Goal: Navigation & Orientation: Find specific page/section

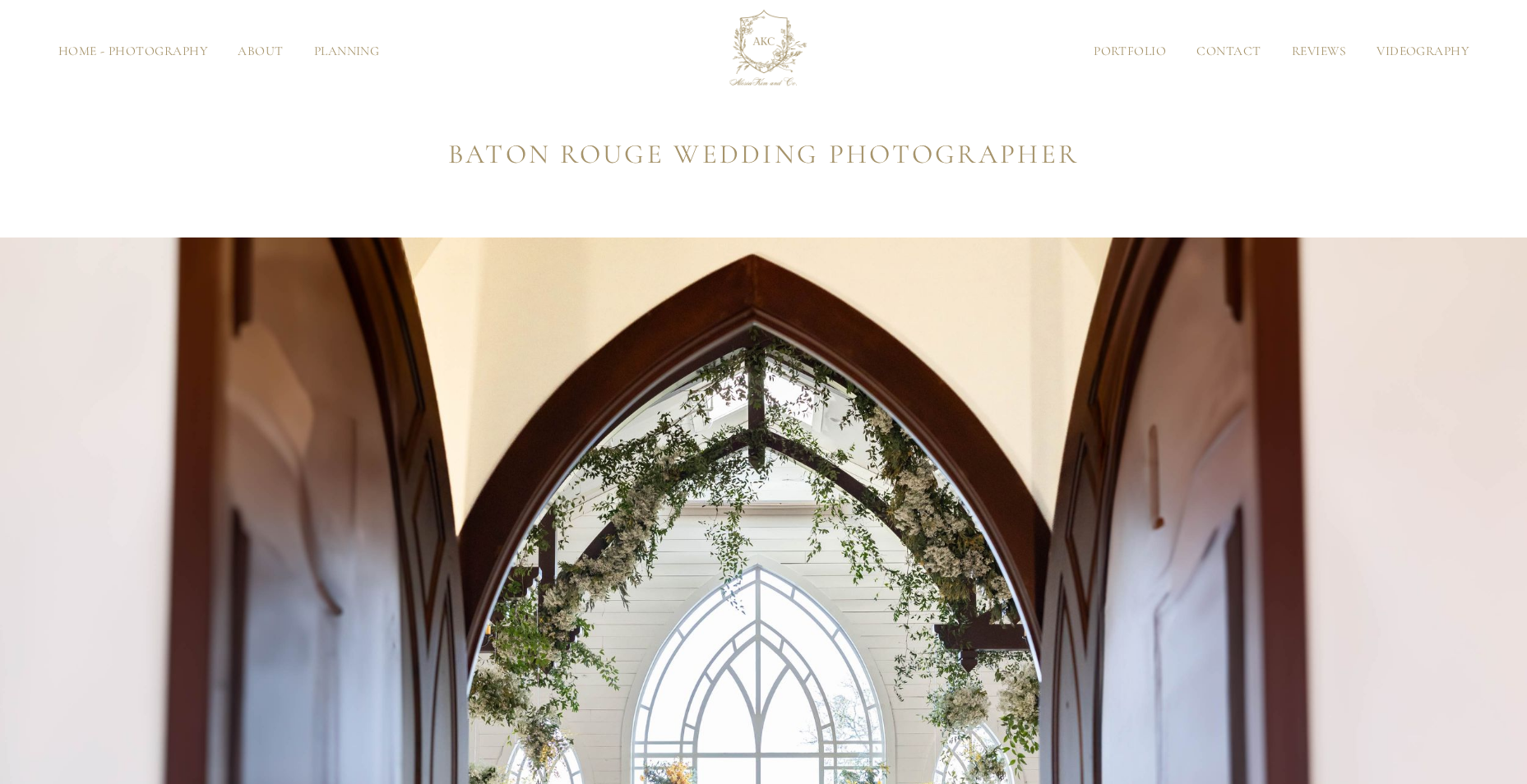
click at [1463, 52] on link "Videography" at bounding box center [1423, 51] width 122 height 12
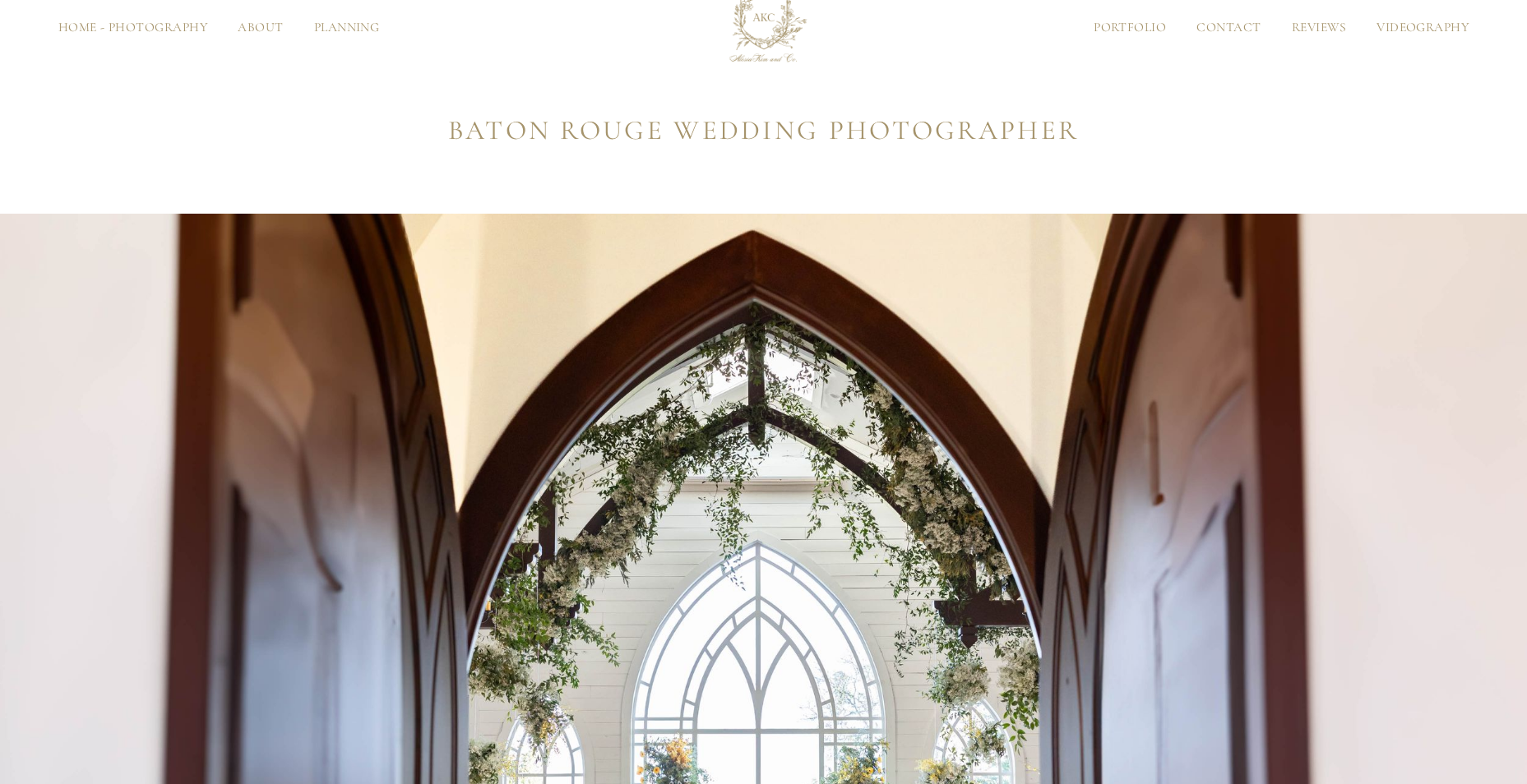
scroll to position [426, 0]
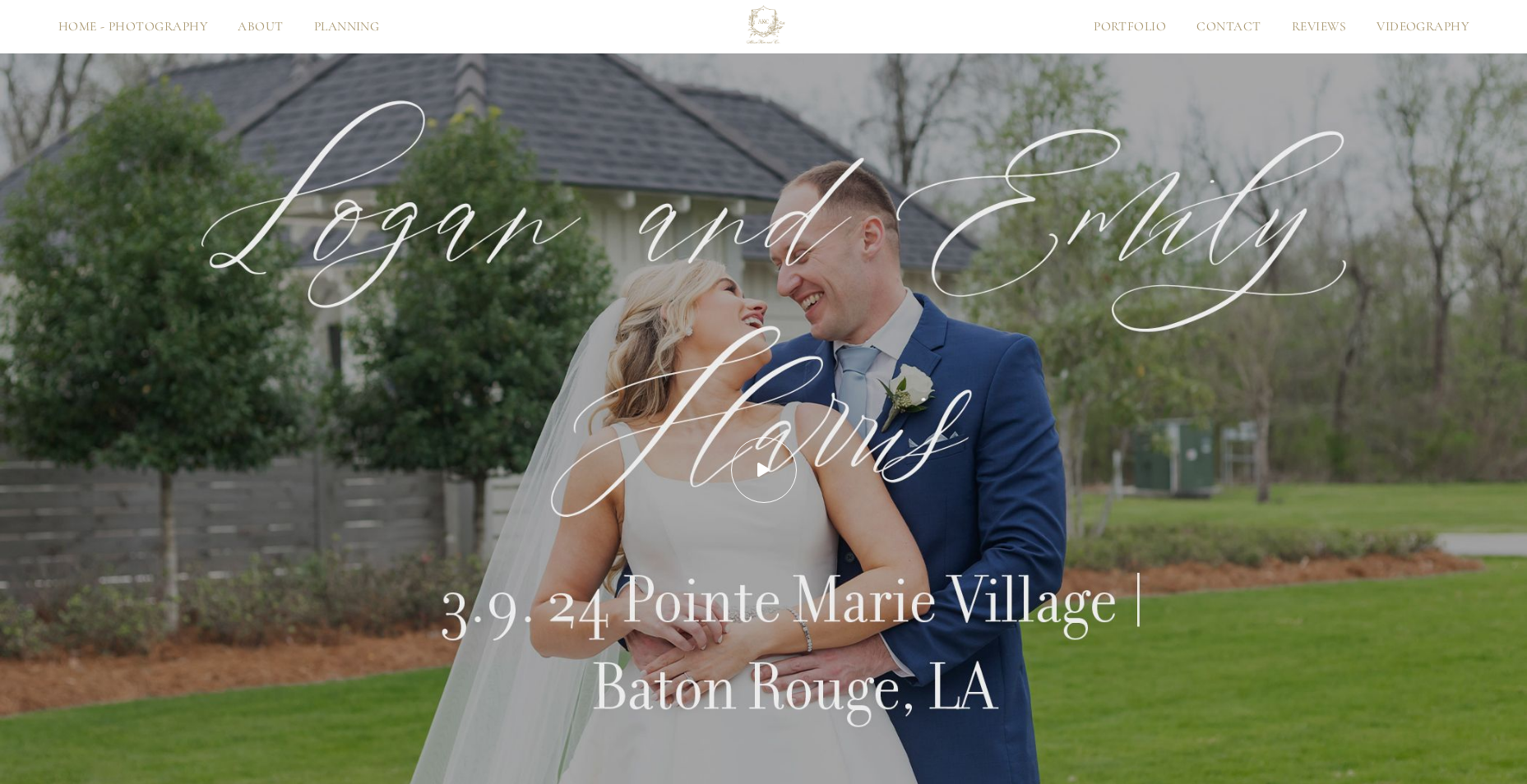
scroll to position [952, 0]
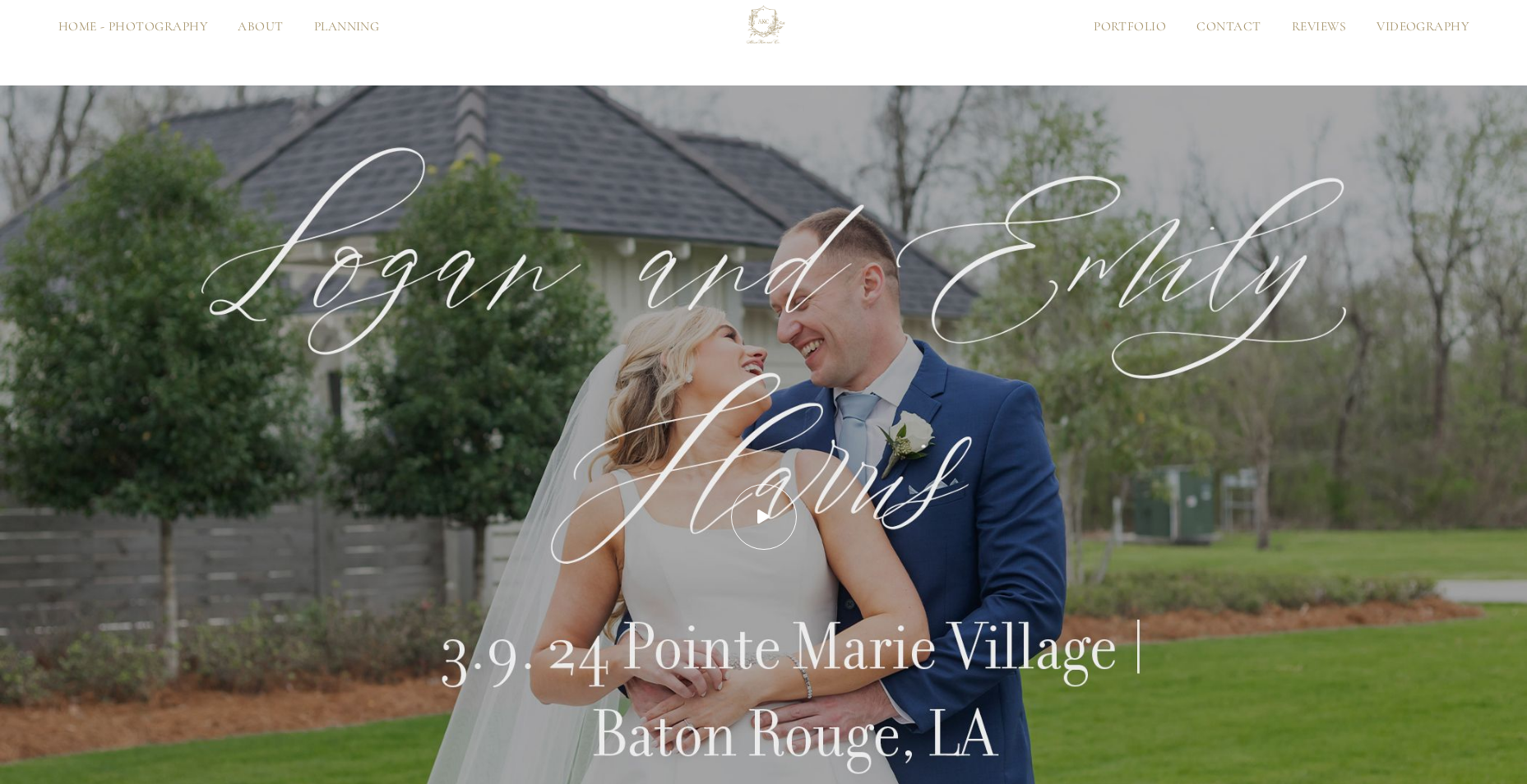
click at [148, 27] on link "Home - Photography" at bounding box center [133, 27] width 180 height 12
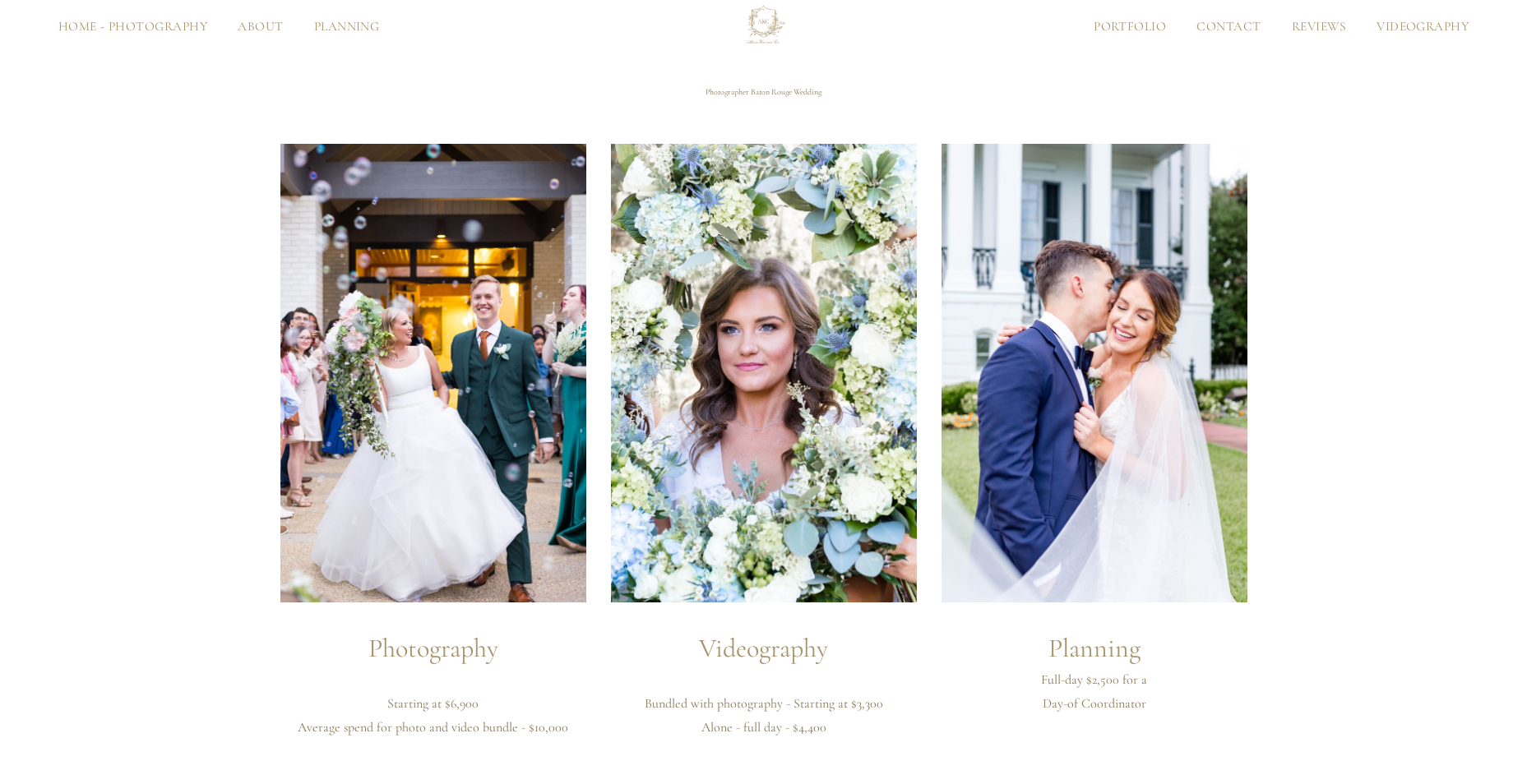
scroll to position [4110, 0]
